Goal: Navigation & Orientation: Find specific page/section

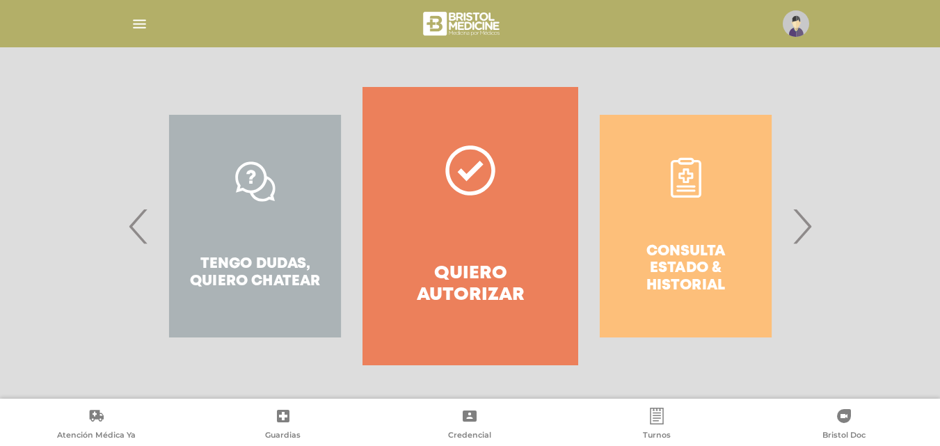
click at [717, 238] on div "Consulta estado & historial" at bounding box center [685, 226] width 215 height 278
click at [805, 225] on span "›" at bounding box center [801, 226] width 27 height 75
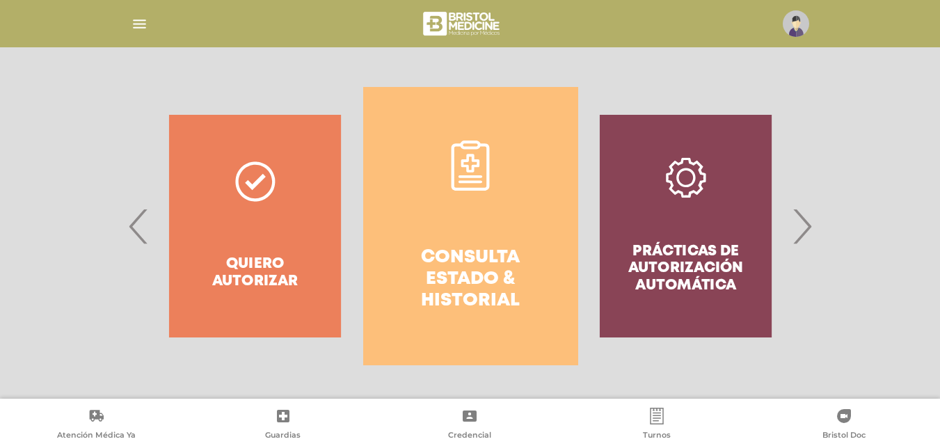
click at [498, 250] on h4 "Consulta estado & historial" at bounding box center [470, 279] width 165 height 65
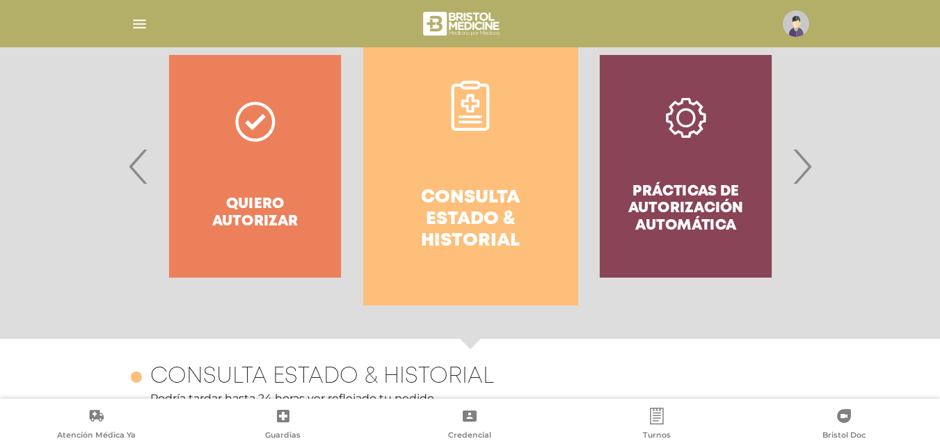
scroll to position [243, 0]
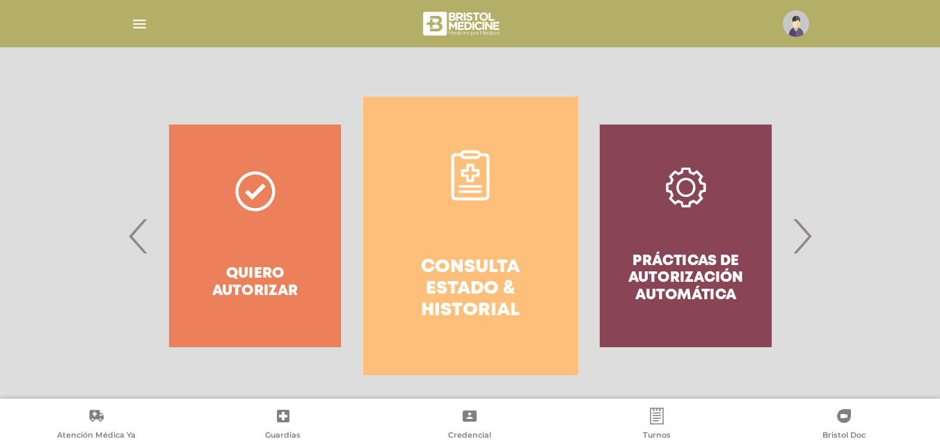
click at [803, 235] on span "›" at bounding box center [801, 235] width 27 height 75
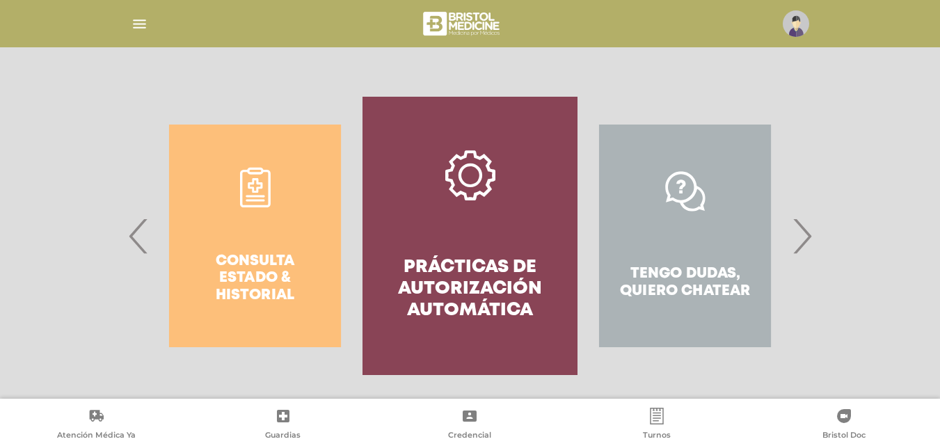
click at [803, 235] on span "›" at bounding box center [801, 235] width 27 height 75
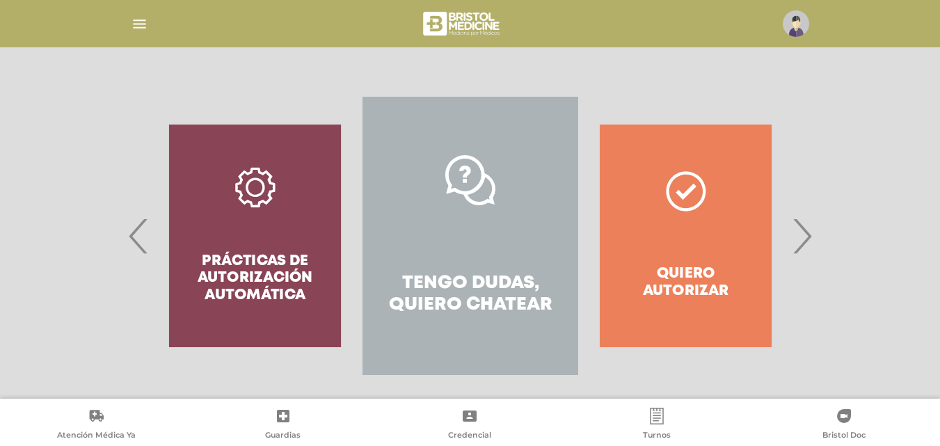
click at [803, 235] on span "›" at bounding box center [801, 235] width 27 height 75
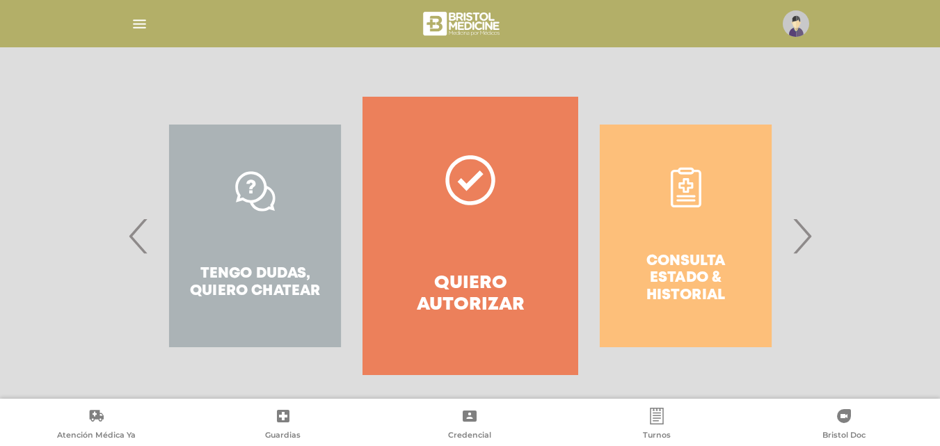
click at [139, 22] on img "button" at bounding box center [139, 23] width 17 height 17
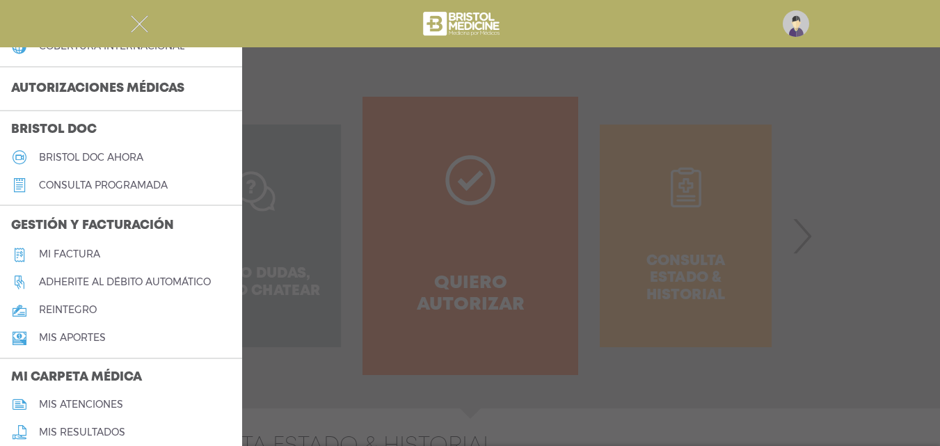
scroll to position [348, 0]
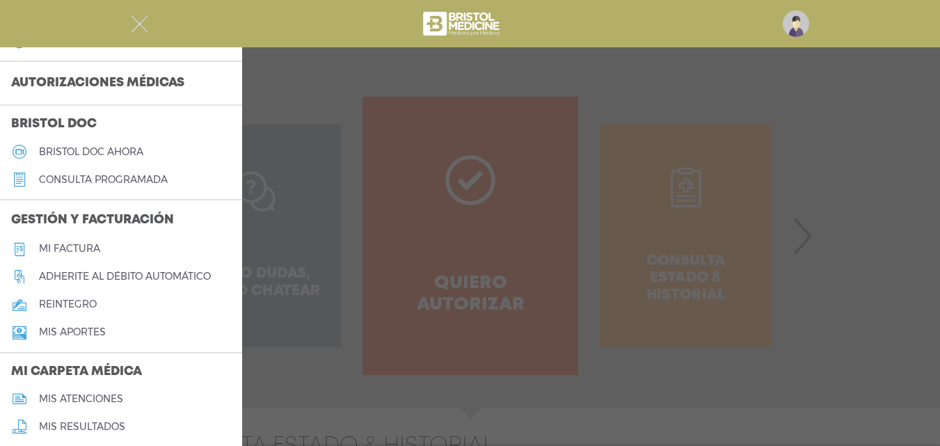
click at [72, 243] on h5 "Mi factura" at bounding box center [69, 249] width 61 height 12
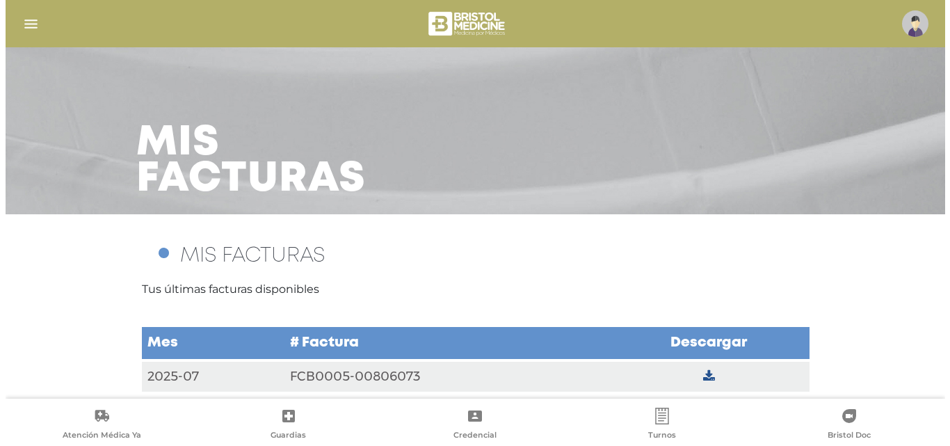
scroll to position [11, 0]
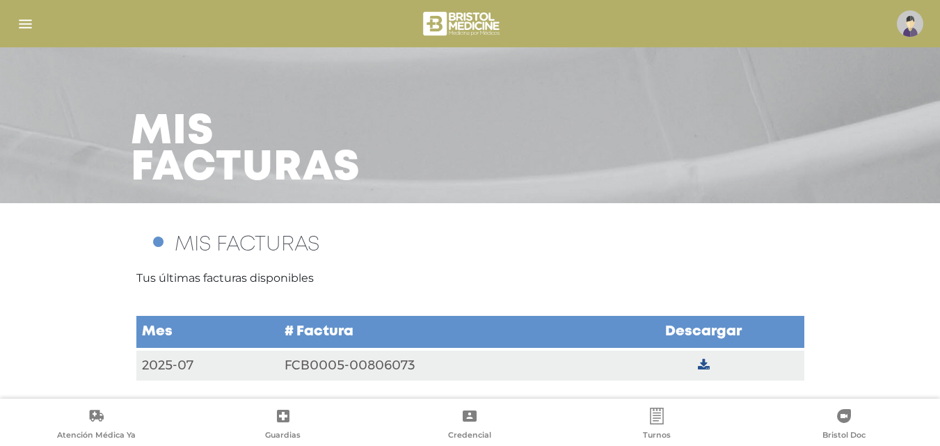
click at [24, 20] on img "button" at bounding box center [25, 23] width 17 height 17
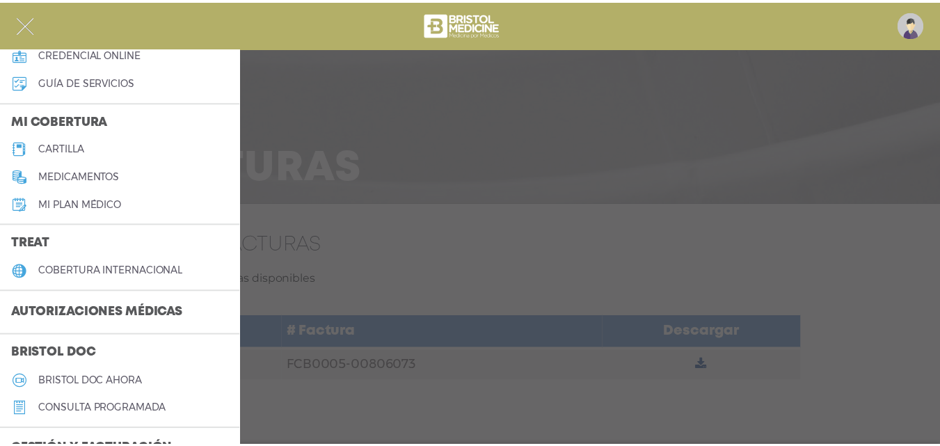
scroll to position [113, 0]
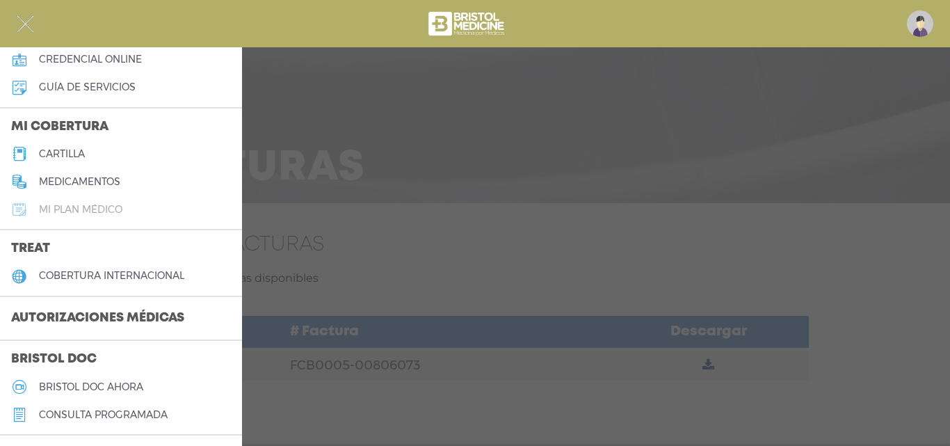
click at [106, 208] on h5 "Mi plan médico" at bounding box center [80, 210] width 83 height 12
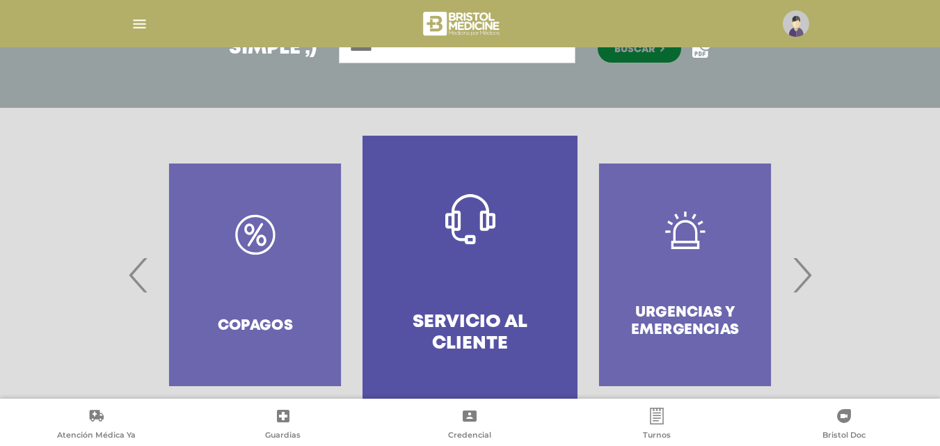
scroll to position [269, 0]
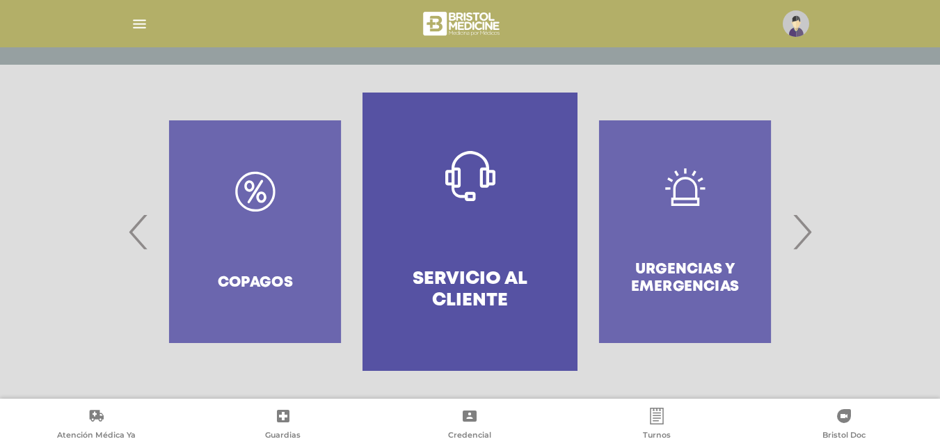
click at [804, 226] on span "›" at bounding box center [801, 231] width 27 height 75
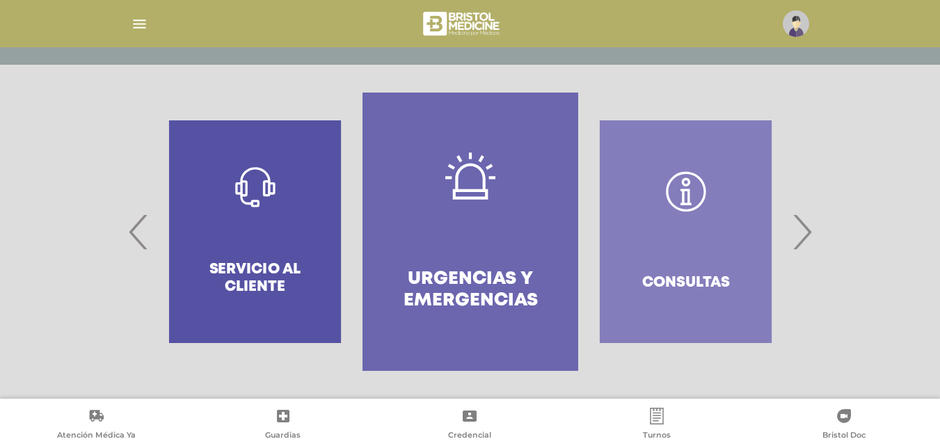
click at [804, 226] on span "›" at bounding box center [801, 231] width 27 height 75
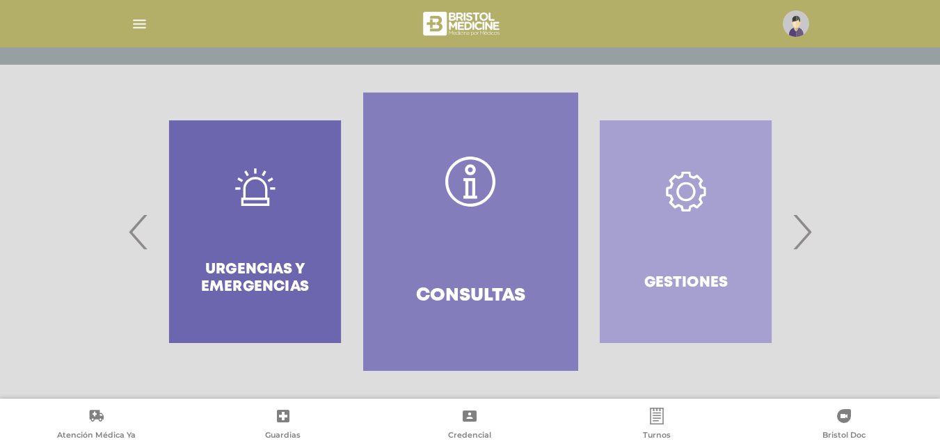
click at [809, 232] on span "›" at bounding box center [801, 231] width 27 height 75
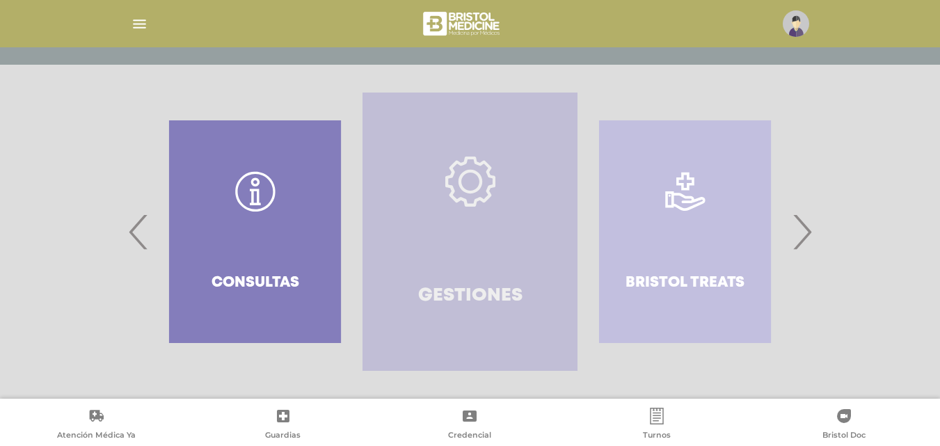
click at [467, 171] on icon at bounding box center [470, 182] width 24 height 24
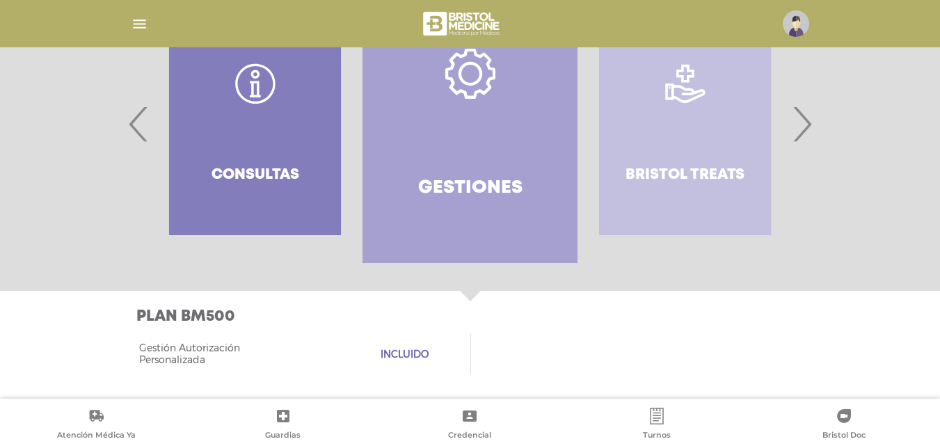
scroll to position [377, 0]
click at [803, 122] on span "›" at bounding box center [801, 123] width 27 height 75
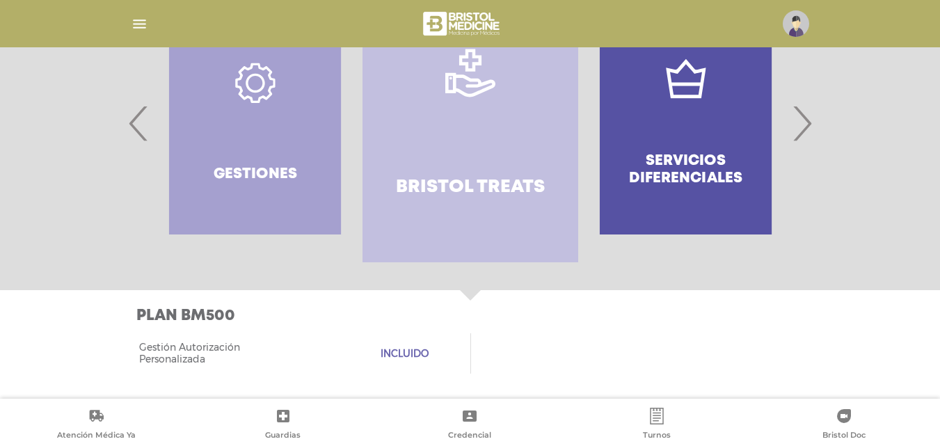
click at [803, 122] on span "›" at bounding box center [801, 123] width 27 height 75
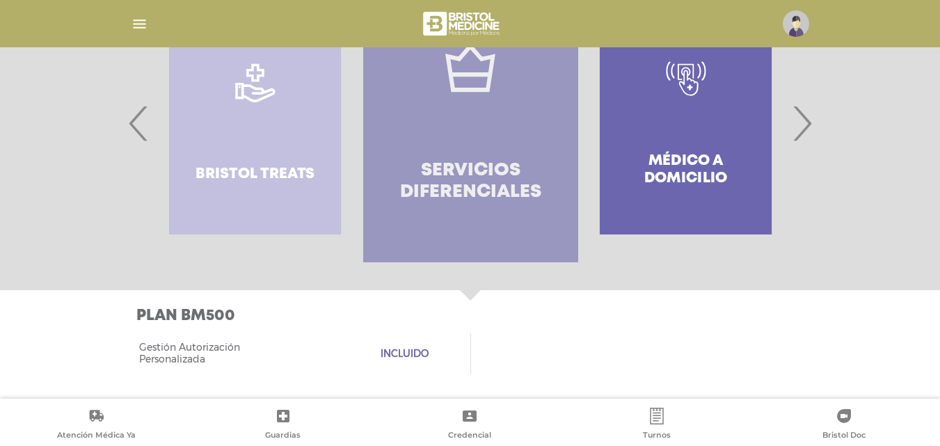
click at [497, 122] on link "Servicios diferenciales" at bounding box center [470, 123] width 215 height 278
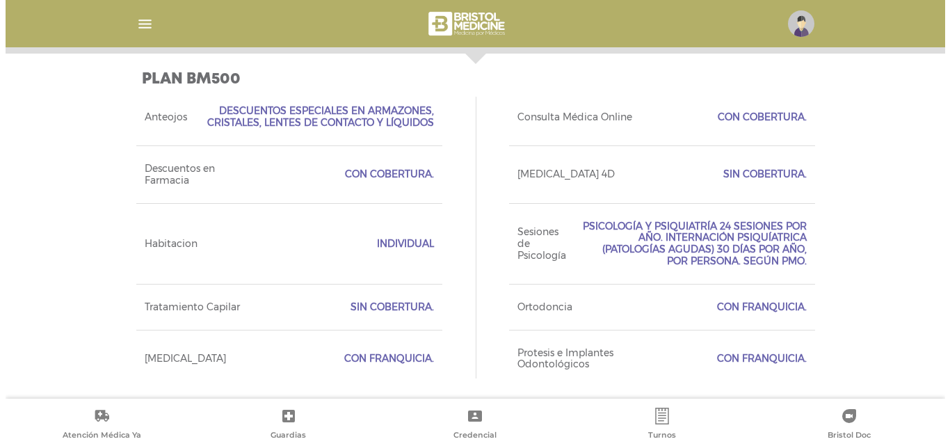
scroll to position [619, 0]
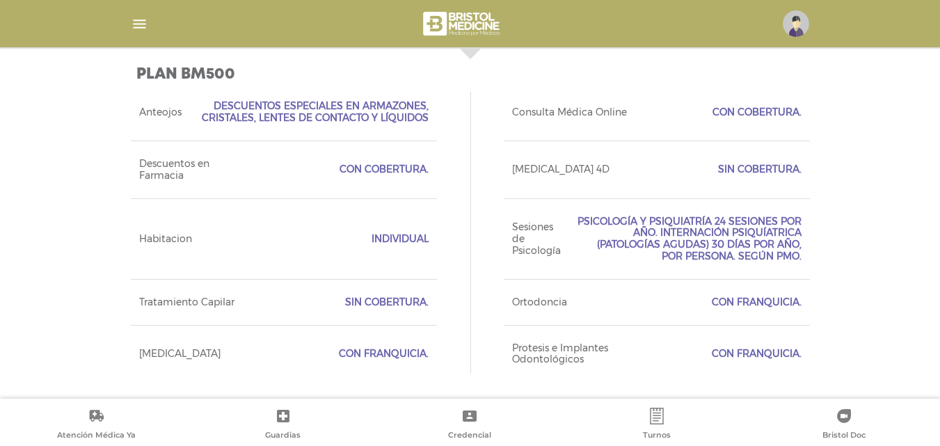
click at [145, 23] on img "button" at bounding box center [139, 23] width 17 height 17
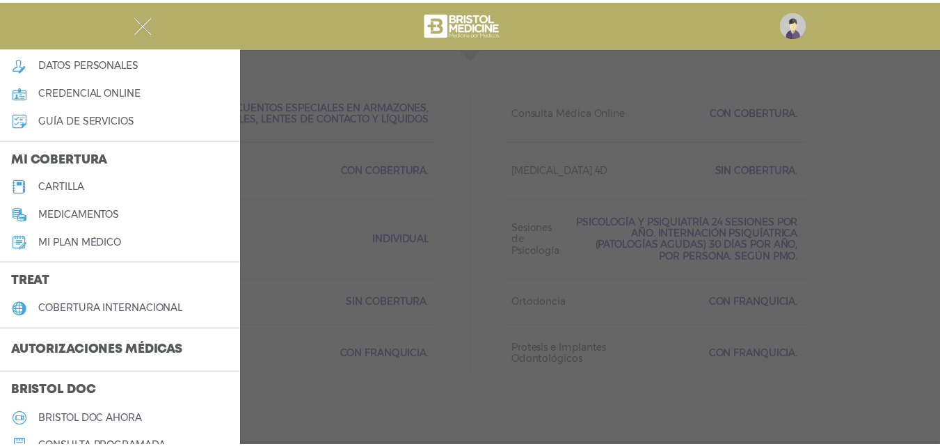
scroll to position [0, 0]
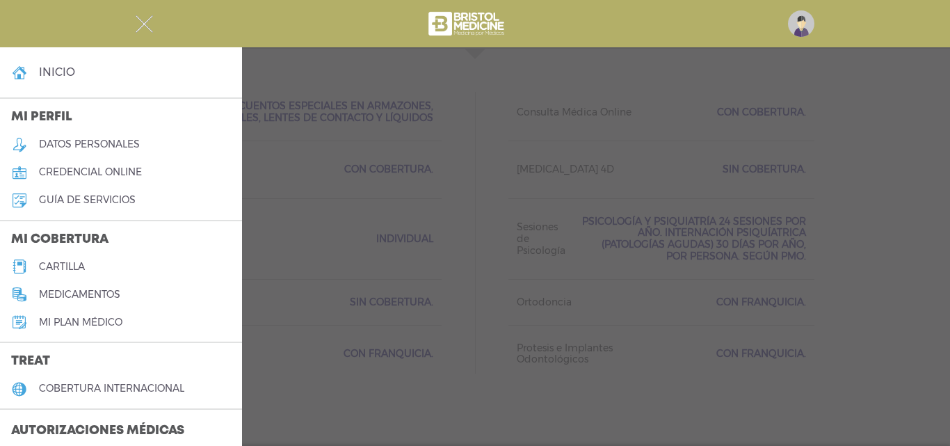
click at [77, 166] on h5 "credencial online" at bounding box center [90, 172] width 103 height 12
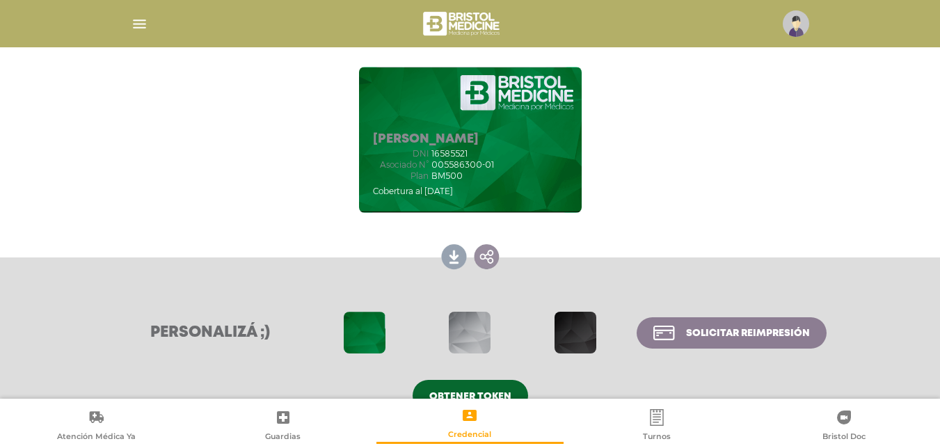
scroll to position [207, 0]
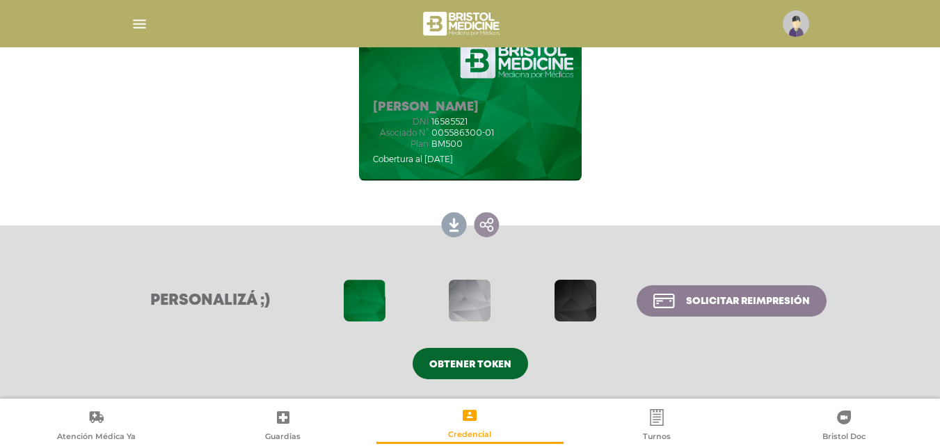
click at [588, 297] on span at bounding box center [576, 301] width 42 height 42
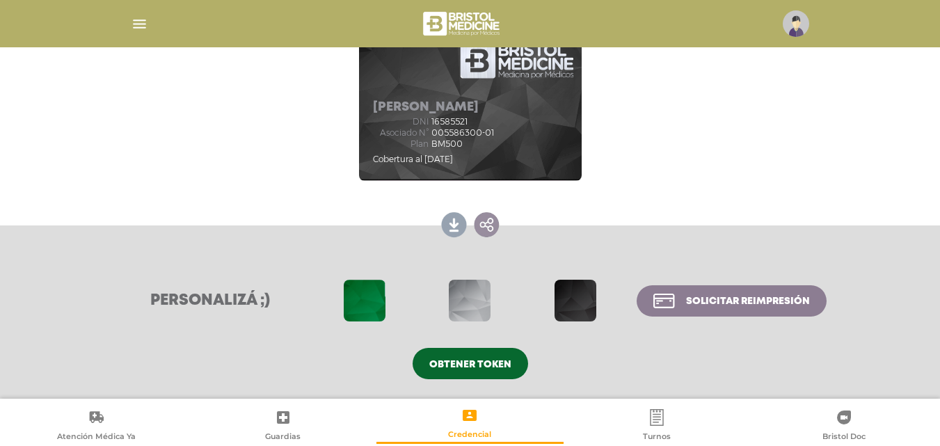
scroll to position [138, 0]
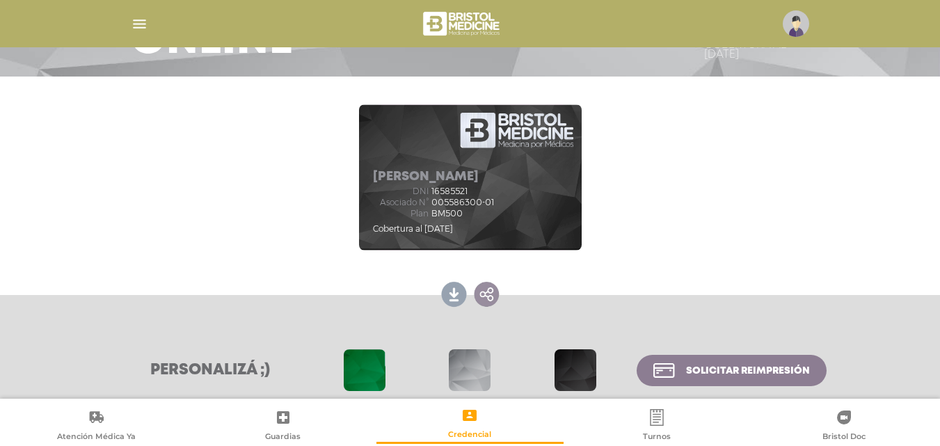
click at [468, 353] on span at bounding box center [470, 370] width 42 height 42
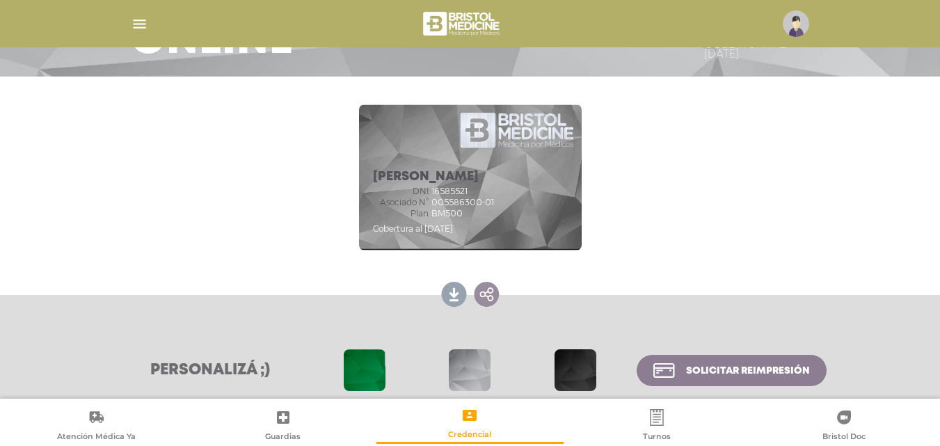
click at [575, 365] on span at bounding box center [576, 370] width 42 height 42
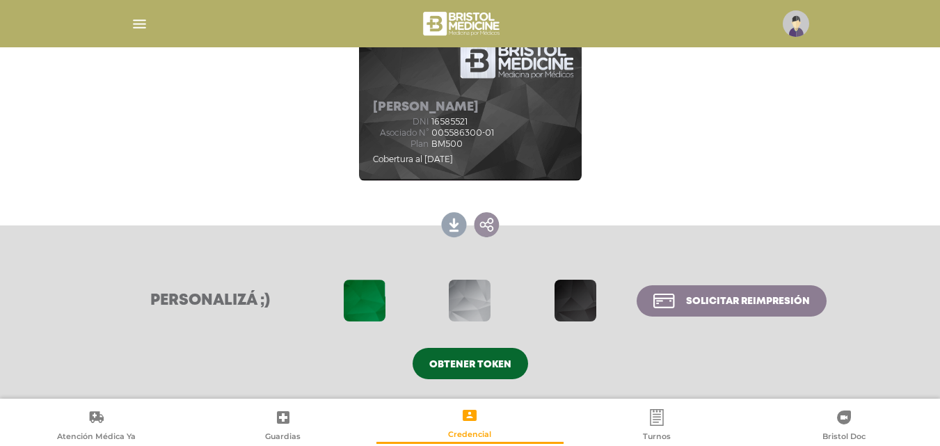
scroll to position [0, 0]
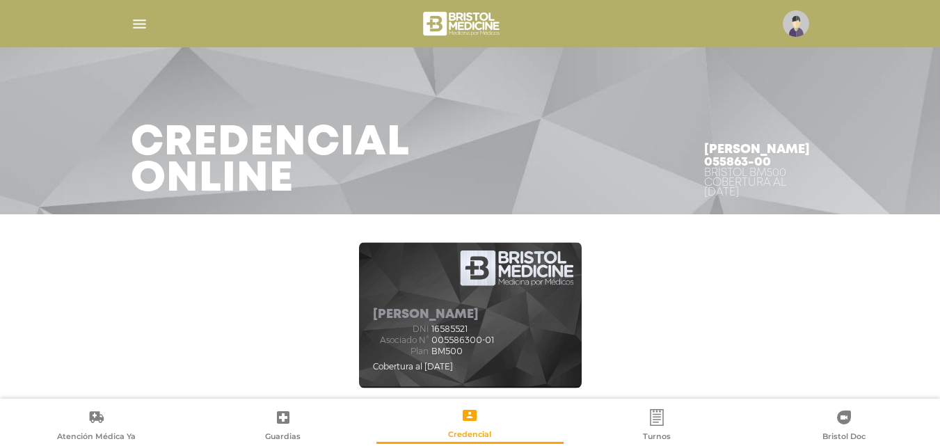
click at [791, 24] on img at bounding box center [796, 23] width 26 height 26
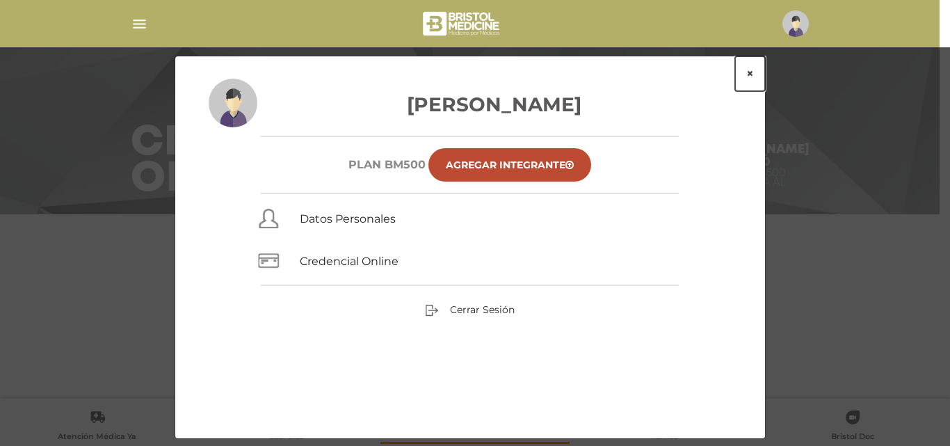
click at [749, 71] on button "×" at bounding box center [750, 73] width 30 height 35
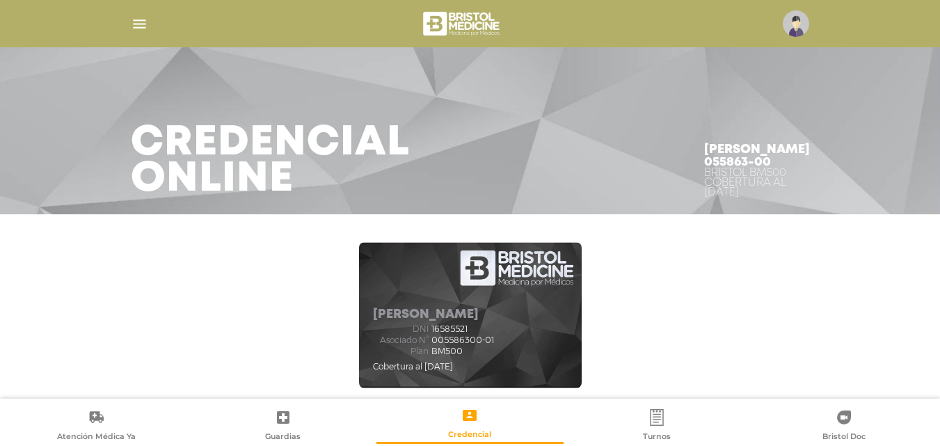
click at [136, 22] on img "button" at bounding box center [139, 23] width 17 height 17
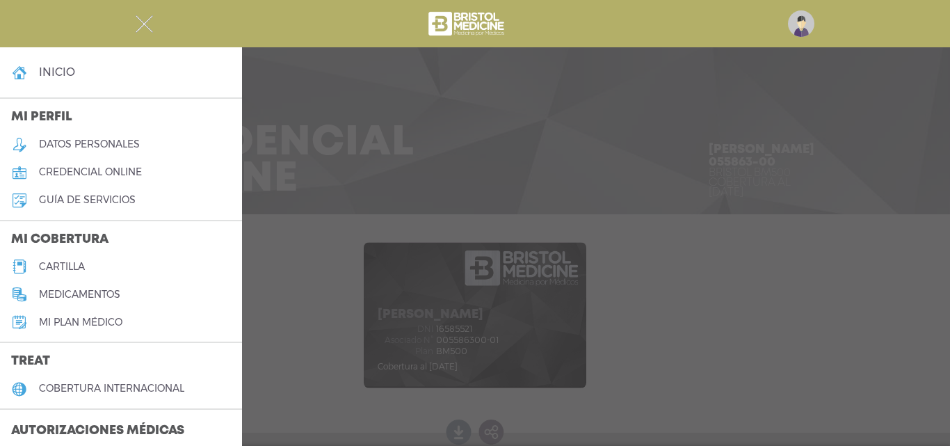
click at [88, 197] on h5 "guía de servicios" at bounding box center [87, 200] width 97 height 12
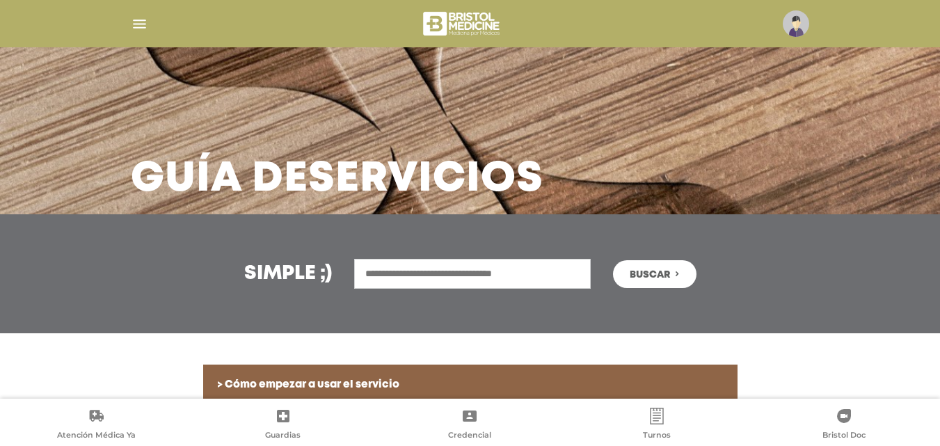
click at [141, 20] on img "button" at bounding box center [139, 23] width 17 height 17
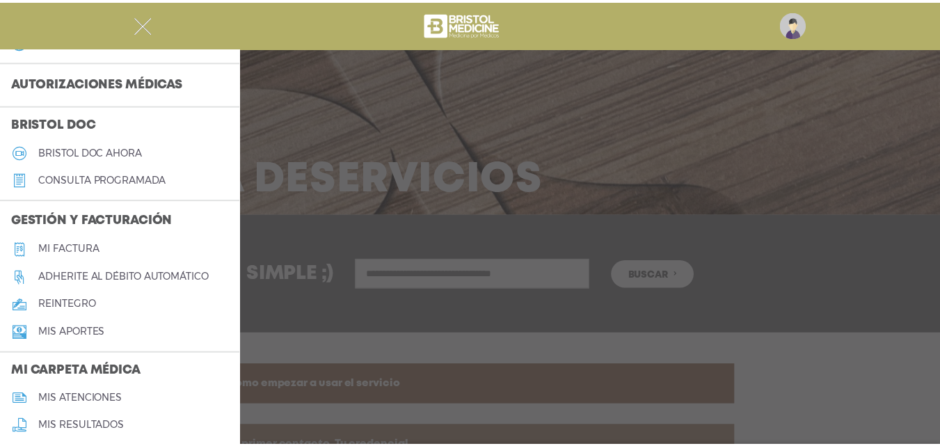
scroll to position [417, 0]
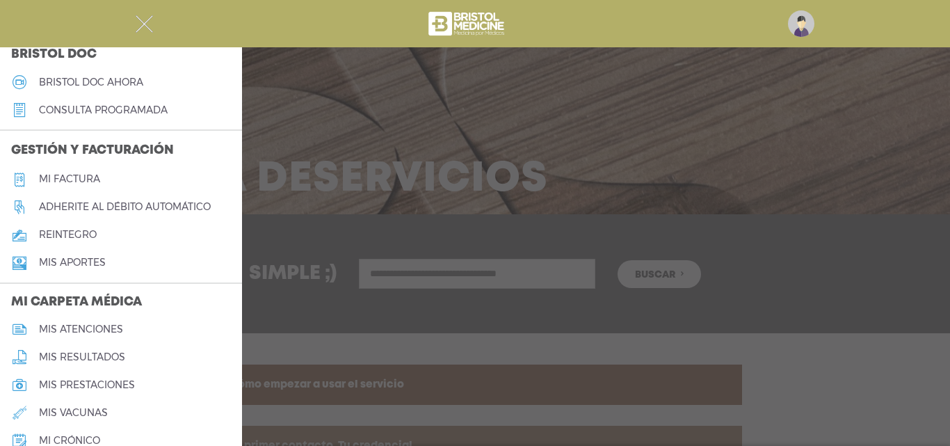
click at [70, 229] on h5 "reintegro" at bounding box center [68, 235] width 58 height 12
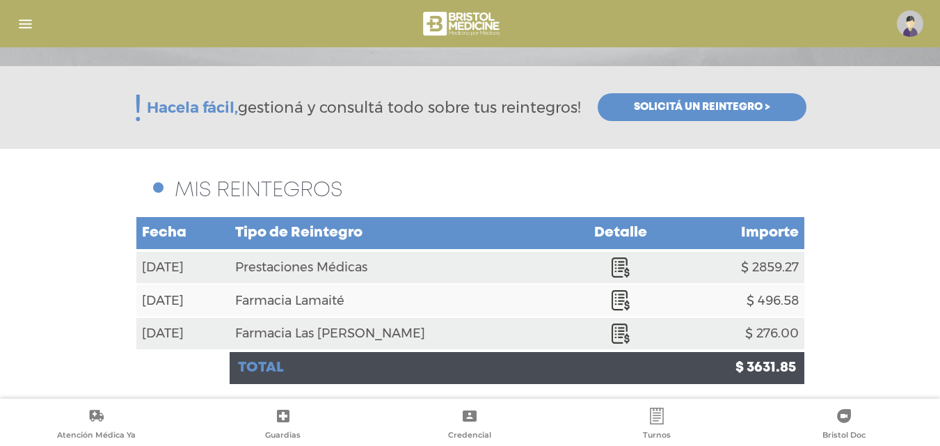
scroll to position [152, 0]
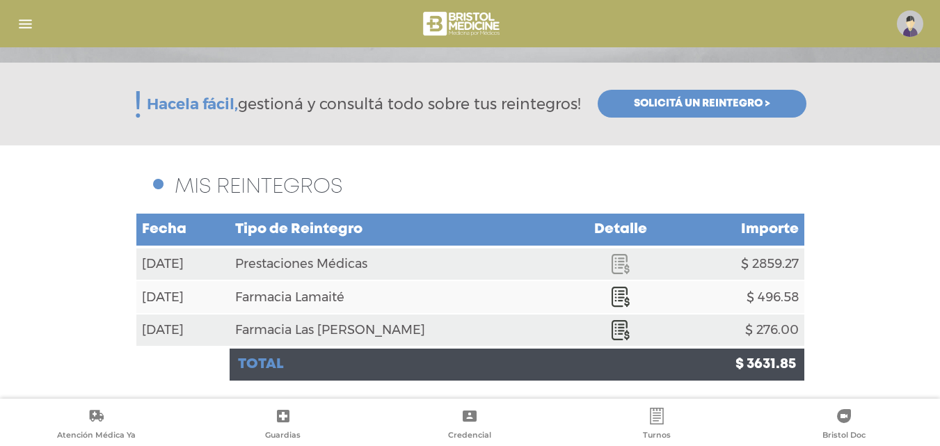
click at [612, 257] on icon at bounding box center [621, 264] width 18 height 20
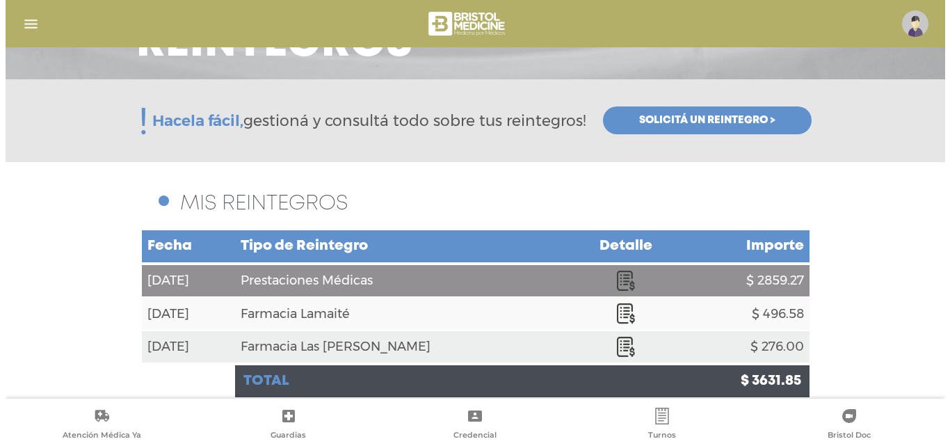
scroll to position [96, 0]
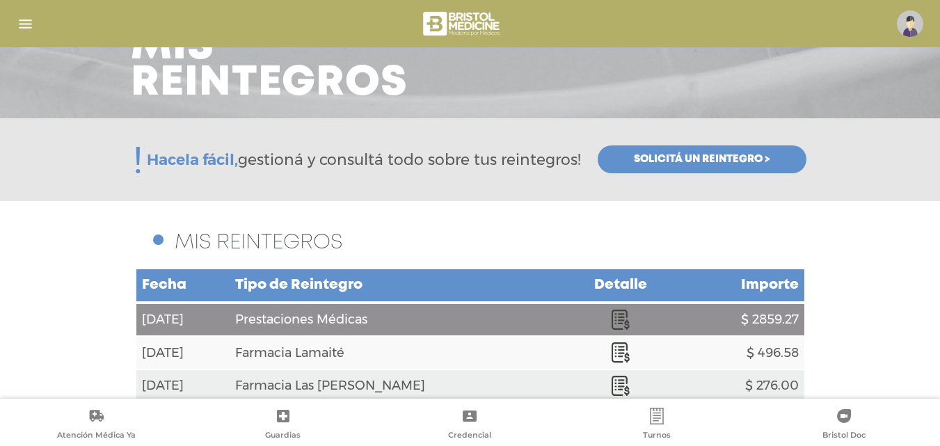
click at [24, 24] on img "button" at bounding box center [25, 23] width 17 height 17
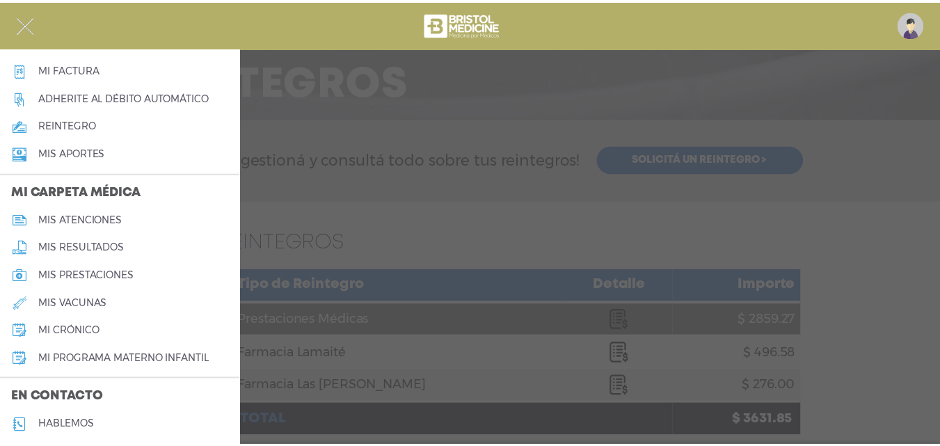
scroll to position [557, 0]
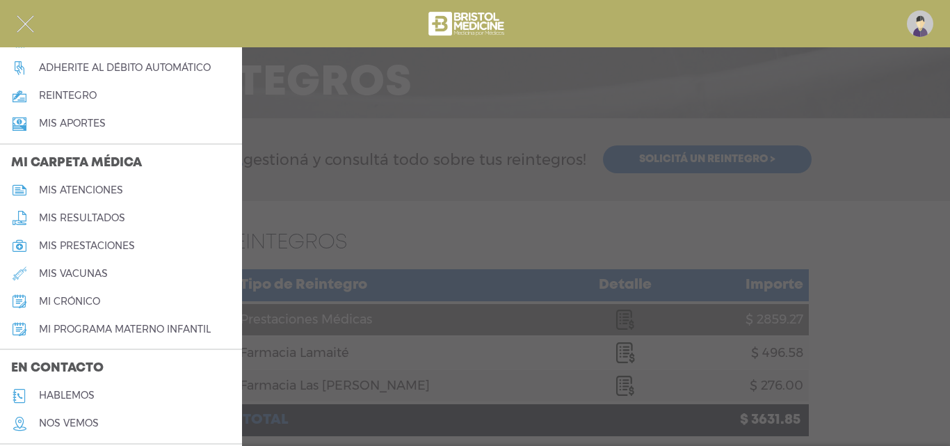
click at [109, 183] on link "mis atenciones" at bounding box center [121, 190] width 242 height 28
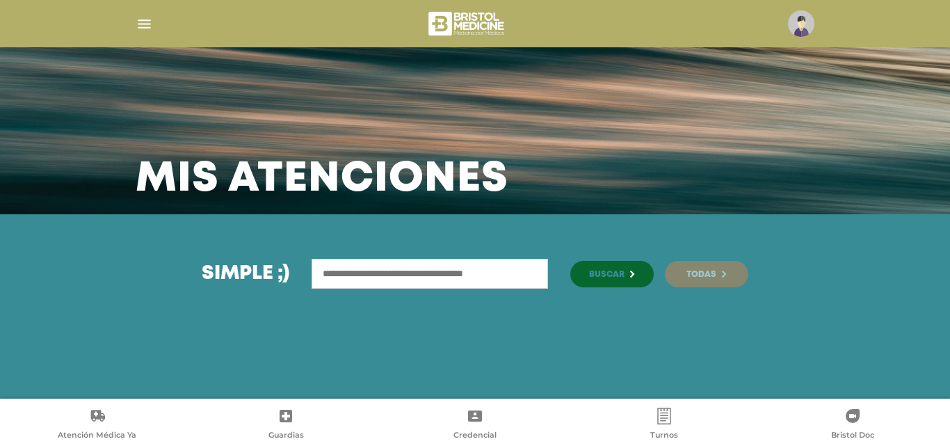
click at [705, 271] on span "Todas" at bounding box center [702, 275] width 30 height 8
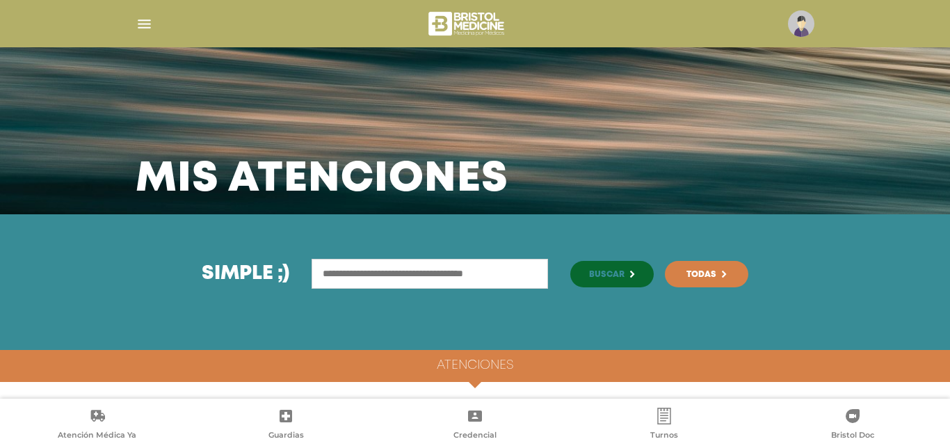
click at [143, 24] on img "button" at bounding box center [144, 23] width 17 height 17
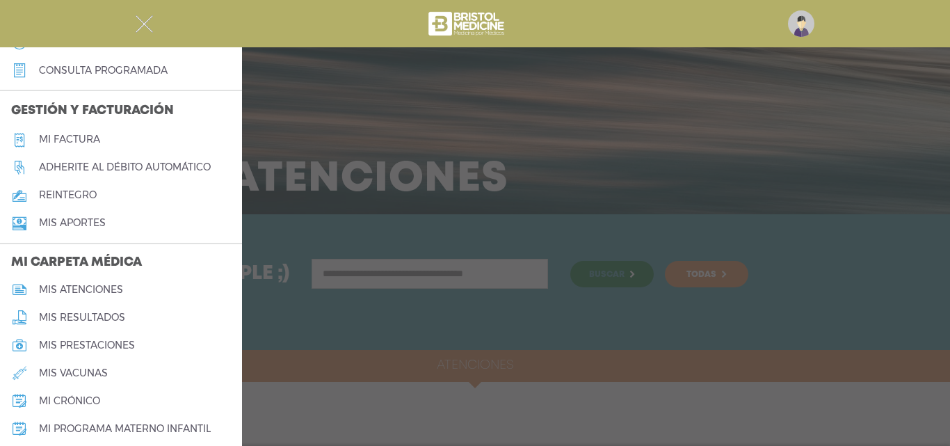
scroll to position [487, 0]
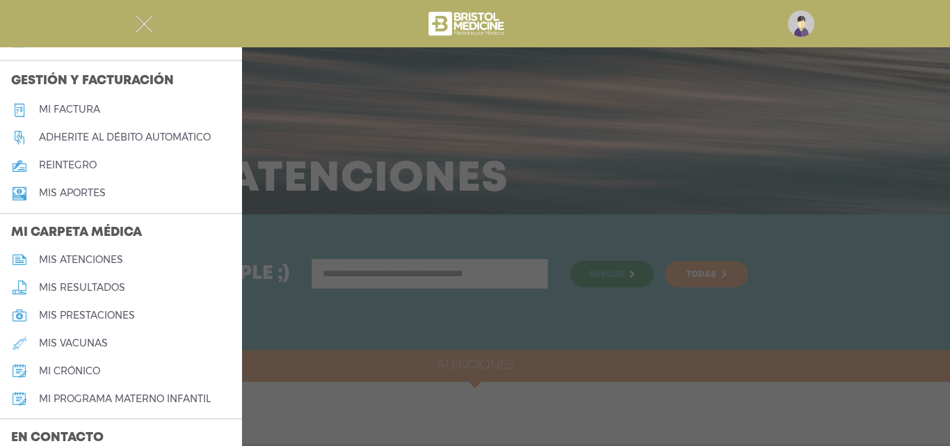
click at [65, 310] on h5 "mis prestaciones" at bounding box center [87, 316] width 96 height 12
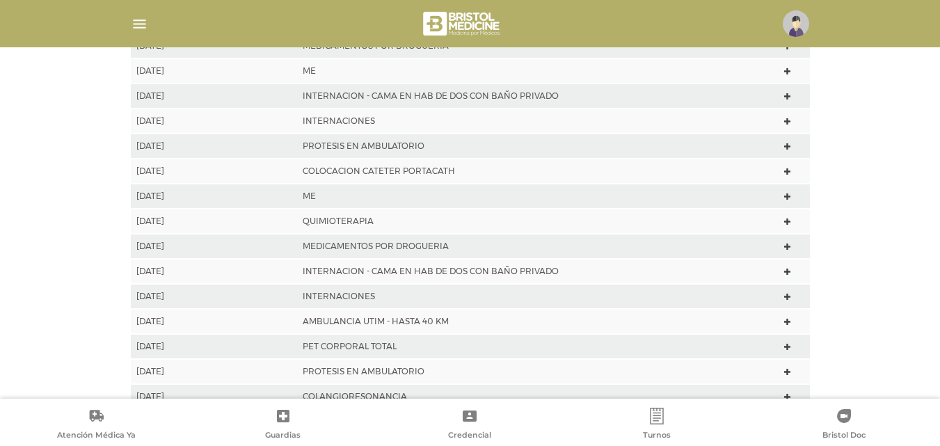
scroll to position [557, 0]
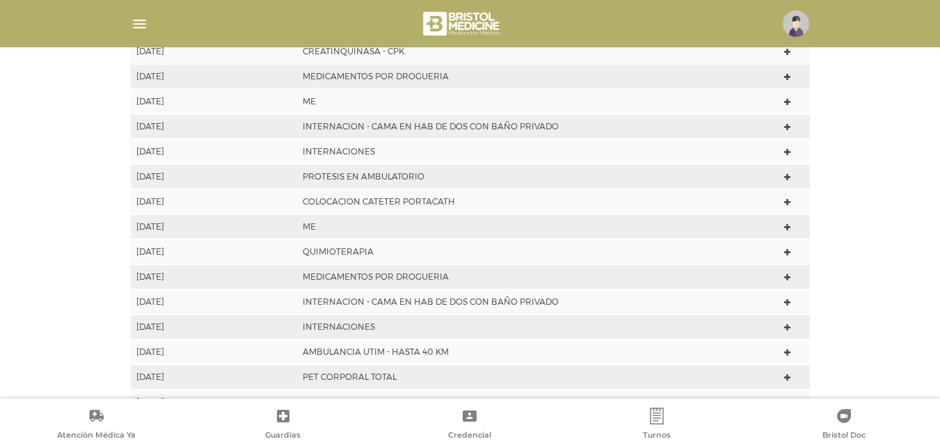
click at [788, 246] on td at bounding box center [794, 251] width 31 height 25
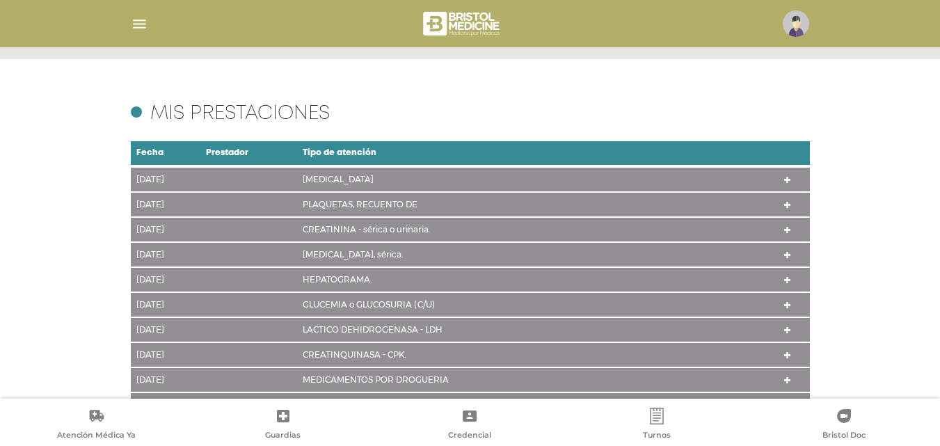
scroll to position [0, 0]
